Goal: Check status: Check status

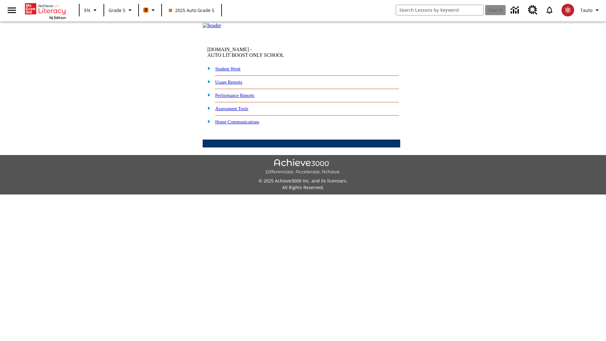
click at [242, 98] on link "Performance Reports" at bounding box center [234, 95] width 39 height 5
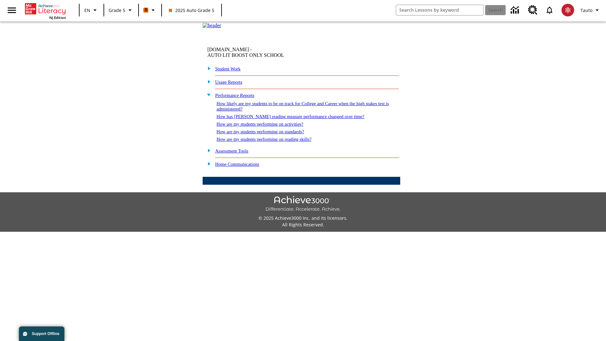
click at [292, 112] on link "How likely are my students to be on track for College and Career when the high …" at bounding box center [303, 106] width 172 height 10
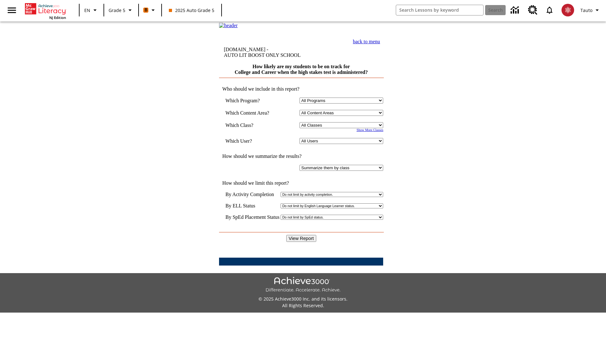
click at [343, 128] on select "Select a Class: All Classes 2025 Auto Grade 5 OL 2025 Auto Grade 6" at bounding box center [342, 125] width 84 height 6
select select "11133131"
